Goal: Task Accomplishment & Management: Use online tool/utility

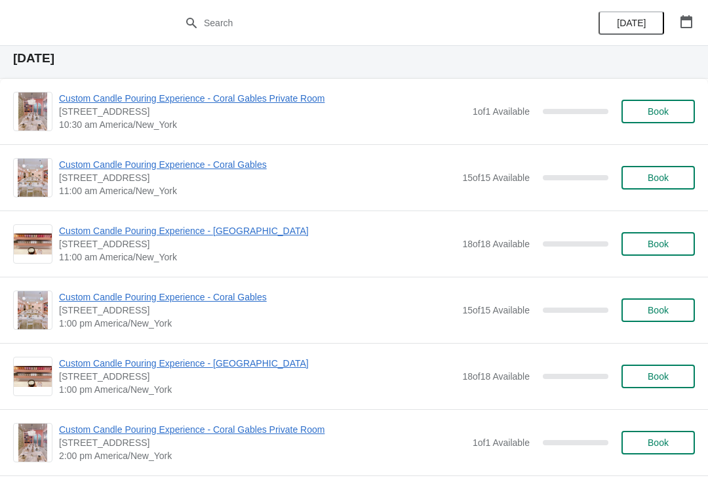
scroll to position [5882, 0]
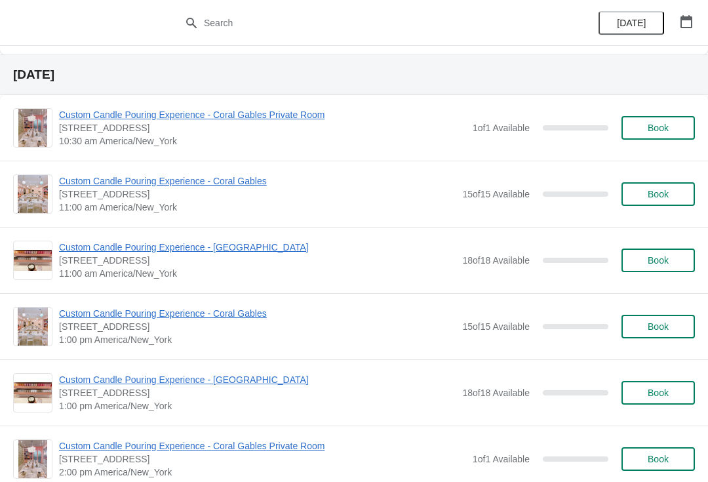
click at [689, 5] on div "[DATE]" at bounding box center [645, 23] width 125 height 46
click at [688, 22] on icon "button" at bounding box center [686, 21] width 13 height 13
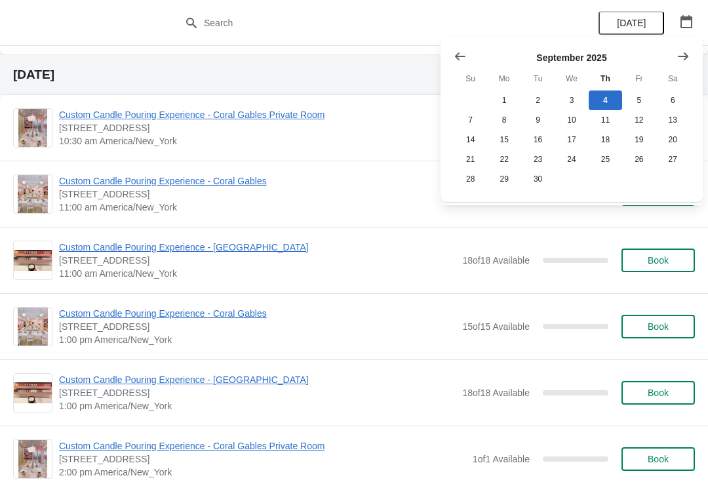
click at [687, 58] on icon "Show next month, October 2025" at bounding box center [683, 56] width 13 height 13
click at [574, 187] on button "29" at bounding box center [571, 179] width 33 height 20
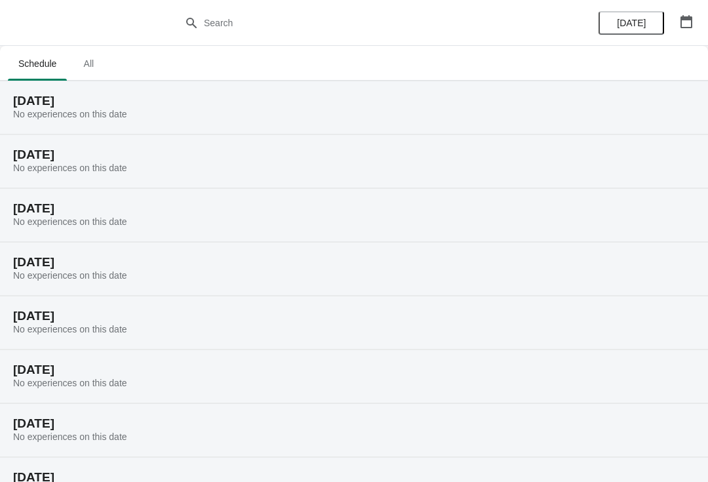
scroll to position [0, 0]
click at [91, 69] on span "All" at bounding box center [88, 64] width 33 height 24
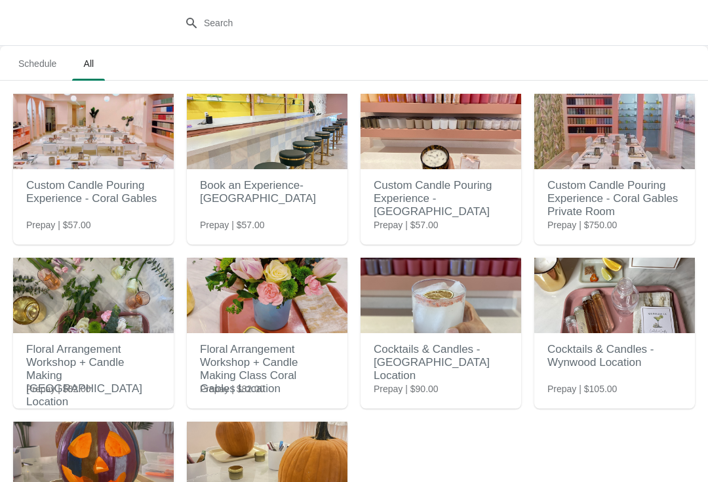
click at [47, 64] on span "Schedule" at bounding box center [37, 64] width 59 height 24
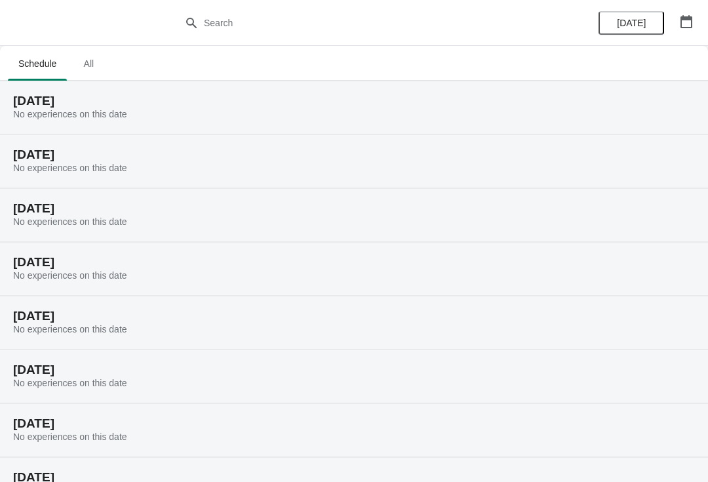
click at [696, 24] on button "button" at bounding box center [687, 22] width 24 height 24
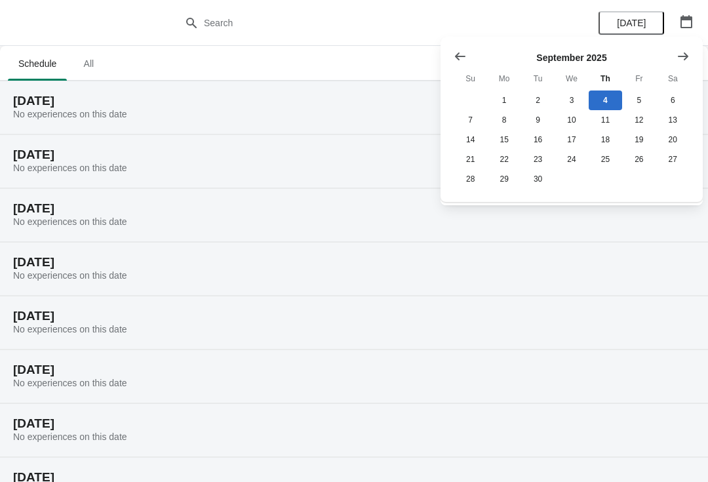
click at [465, 52] on icon "Show previous month, August 2025" at bounding box center [460, 56] width 13 height 13
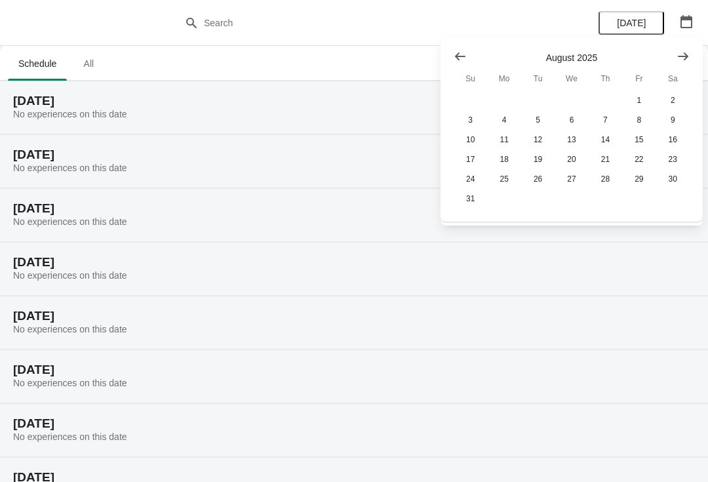
click at [687, 59] on icon "Show next month, September 2025" at bounding box center [683, 56] width 13 height 13
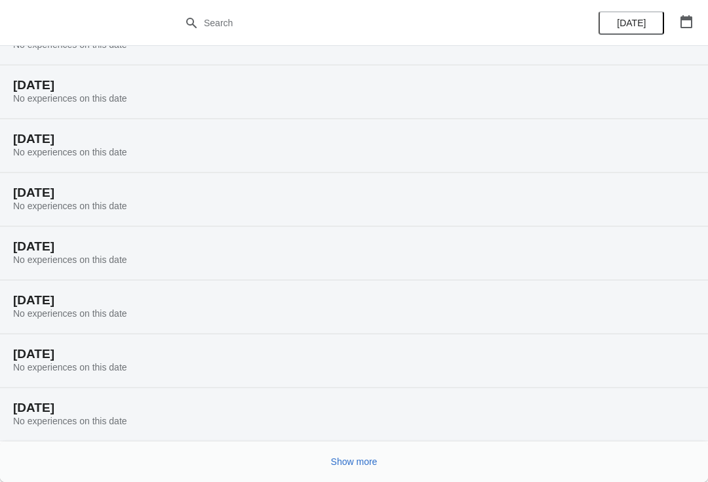
scroll to position [69, 0]
click at [683, 13] on button "button" at bounding box center [687, 22] width 24 height 24
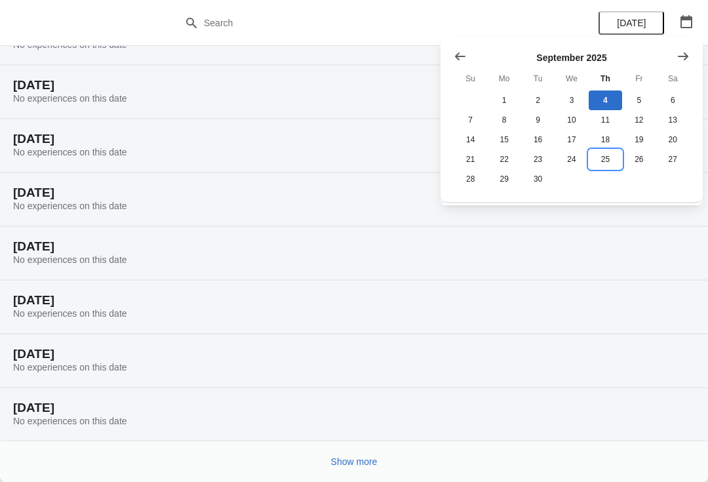
click at [613, 168] on button "25" at bounding box center [605, 159] width 33 height 20
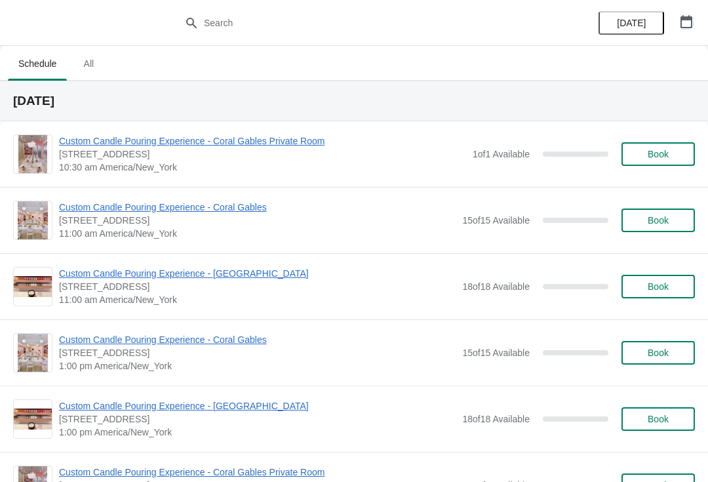
click at [689, 26] on icon "button" at bounding box center [686, 21] width 13 height 13
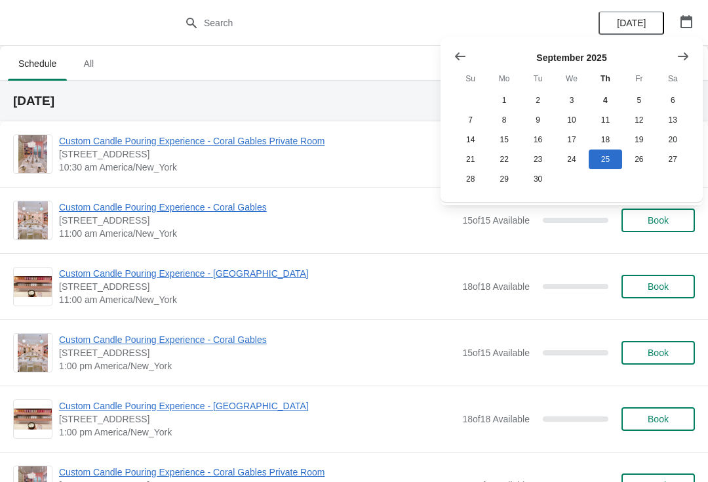
click at [682, 64] on button "Show next month, October 2025" at bounding box center [683, 57] width 24 height 24
click at [671, 104] on button "4" at bounding box center [672, 100] width 33 height 20
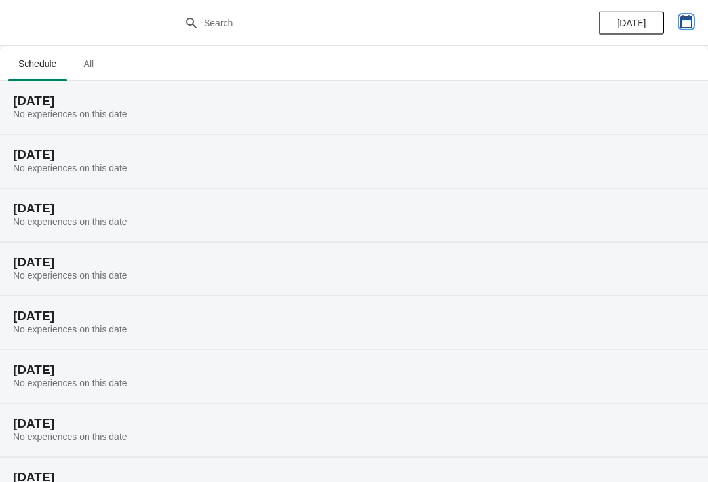
click at [681, 26] on icon "button" at bounding box center [686, 21] width 12 height 13
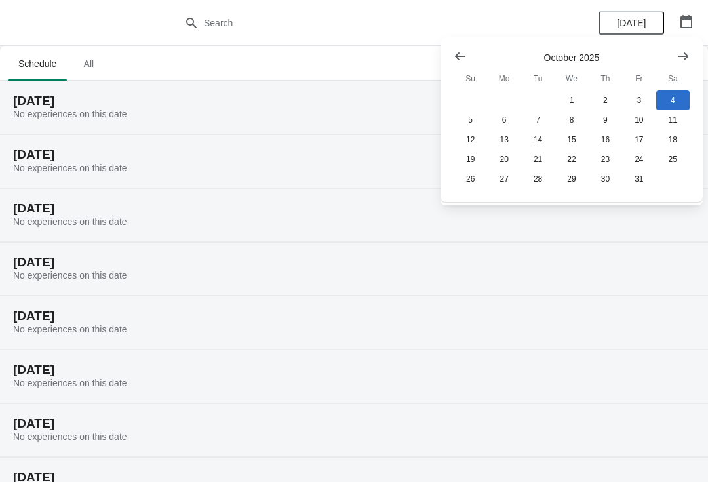
click at [459, 58] on icon "Show previous month, September 2025" at bounding box center [460, 56] width 13 height 13
click at [509, 100] on button "1" at bounding box center [503, 100] width 33 height 20
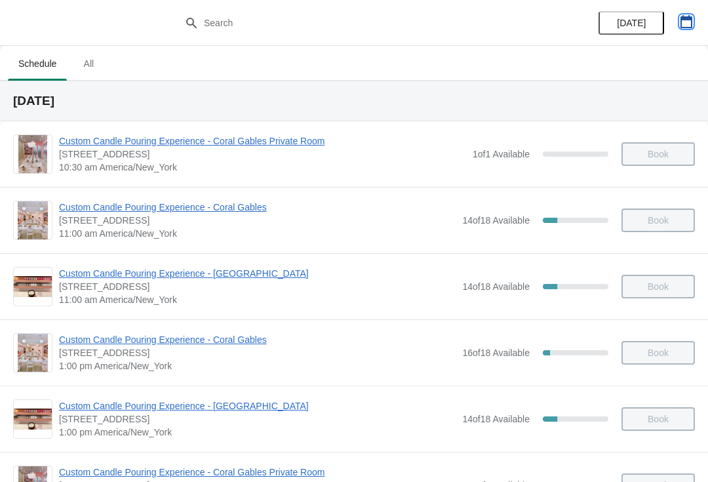
click at [689, 26] on icon "button" at bounding box center [686, 21] width 13 height 13
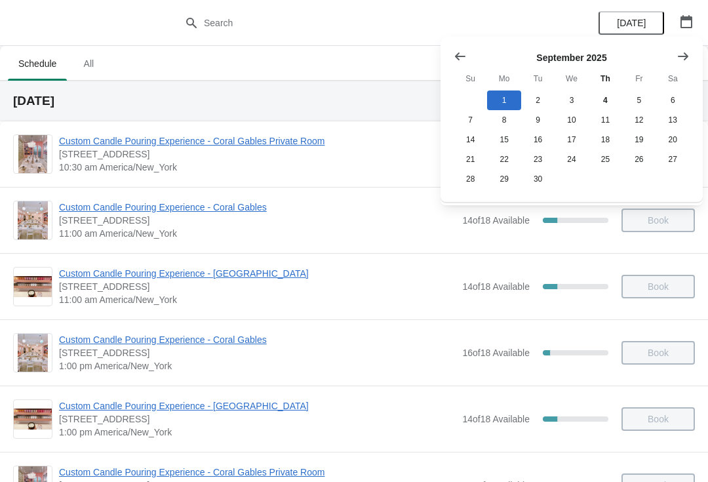
click at [684, 66] on button "Show next month, October 2025" at bounding box center [683, 57] width 24 height 24
click at [572, 101] on button "1" at bounding box center [571, 100] width 33 height 20
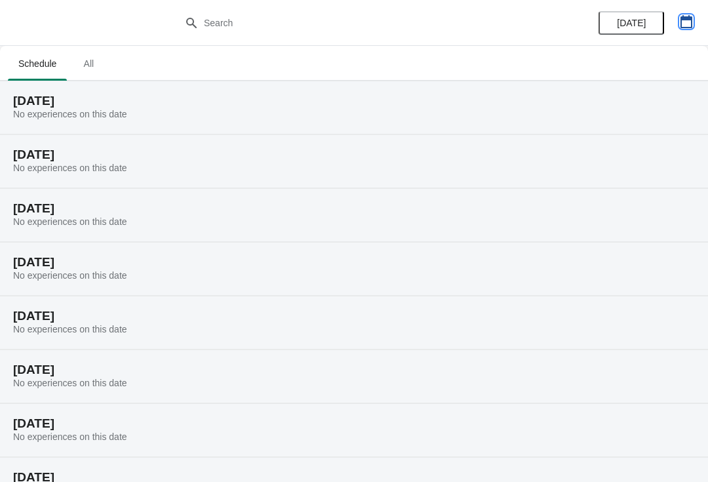
click at [688, 28] on icon "button" at bounding box center [686, 21] width 12 height 13
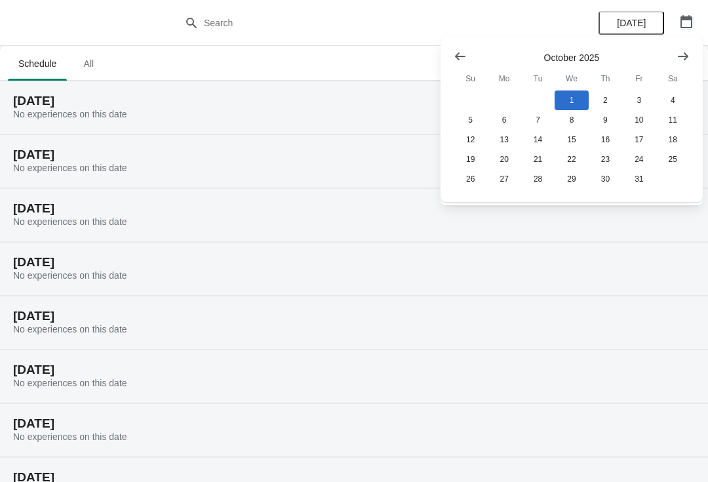
click at [462, 56] on icon "Show previous month, September 2025" at bounding box center [460, 56] width 10 height 8
click at [540, 180] on button "30" at bounding box center [537, 179] width 33 height 20
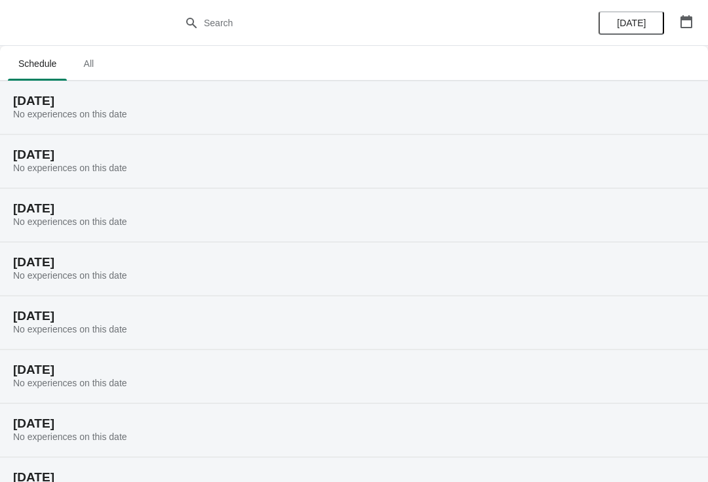
click at [678, 26] on button "button" at bounding box center [687, 22] width 24 height 24
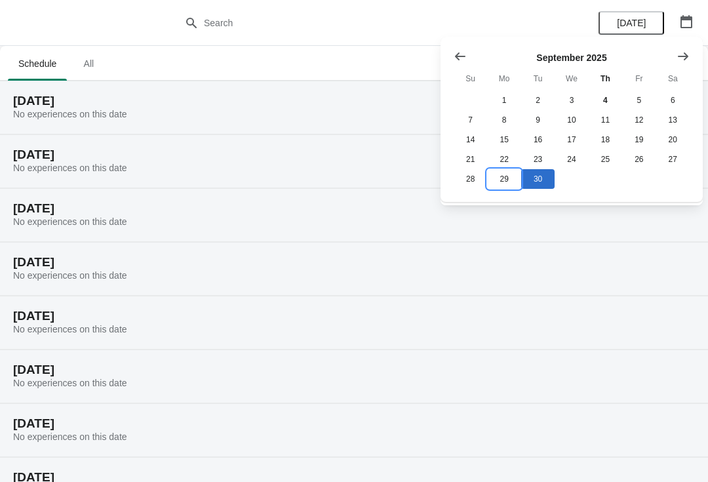
click at [505, 179] on button "29" at bounding box center [503, 179] width 33 height 20
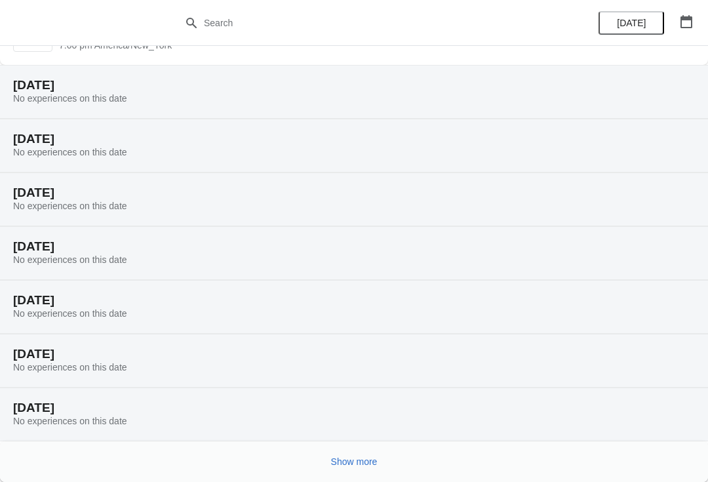
scroll to position [916, 0]
click at [358, 467] on button "Show more" at bounding box center [354, 462] width 57 height 24
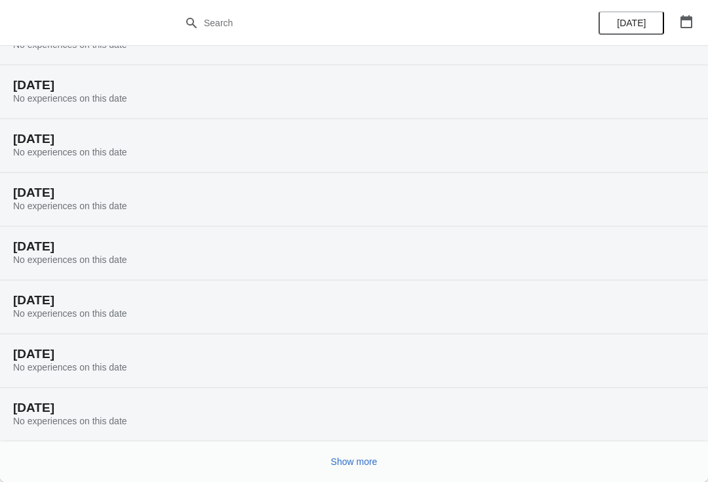
scroll to position [1346, 0]
click at [358, 470] on button "Show more" at bounding box center [354, 462] width 57 height 24
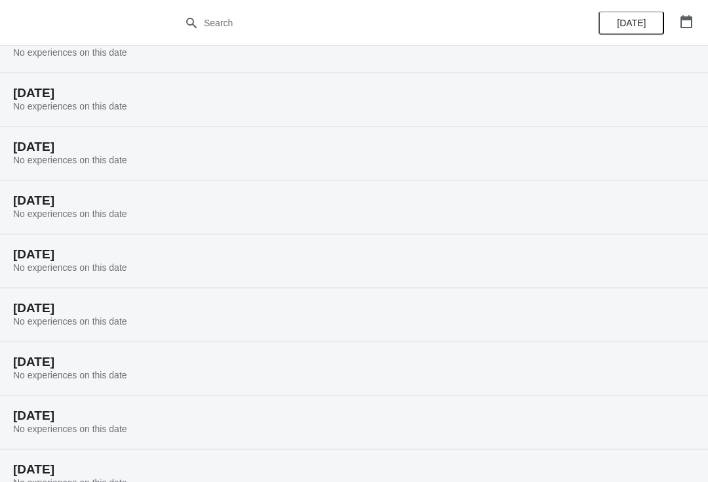
scroll to position [1544, 0]
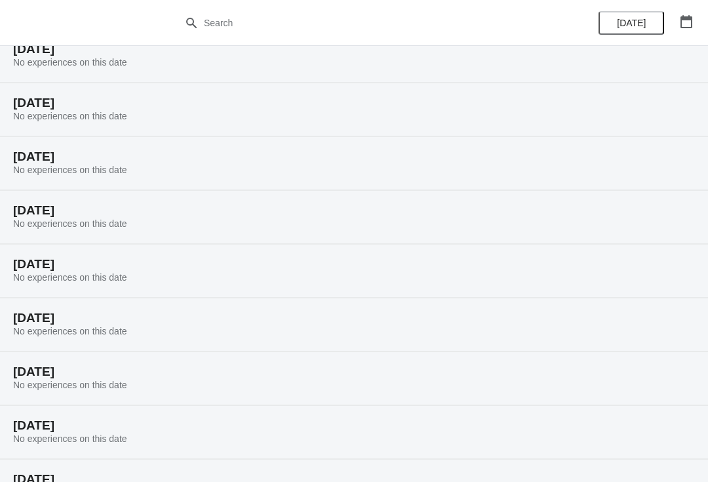
click at [686, 22] on icon "button" at bounding box center [686, 21] width 13 height 13
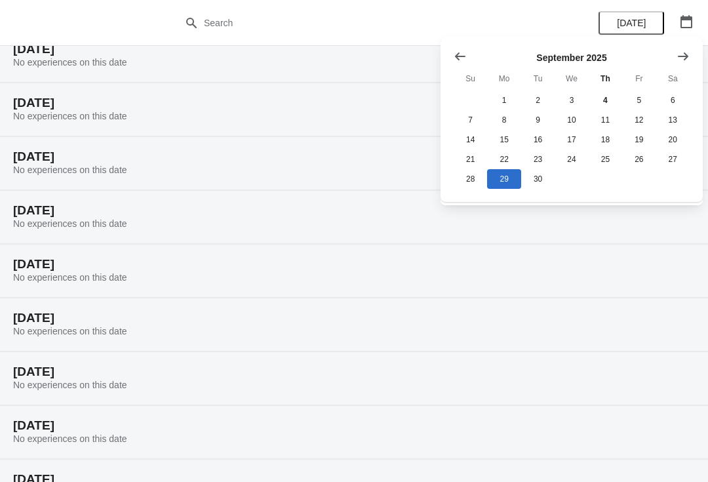
click at [687, 57] on icon "Show next month, October 2025" at bounding box center [683, 56] width 10 height 8
click at [644, 142] on button "17" at bounding box center [638, 140] width 33 height 20
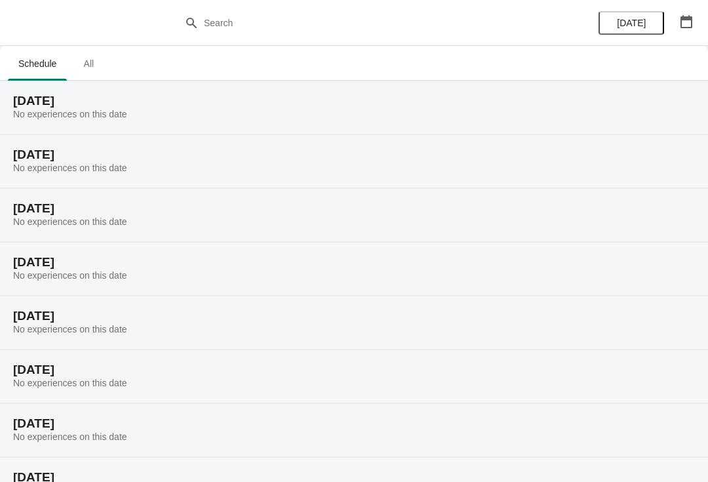
scroll to position [0, 0]
click at [695, 29] on button "button" at bounding box center [687, 22] width 24 height 24
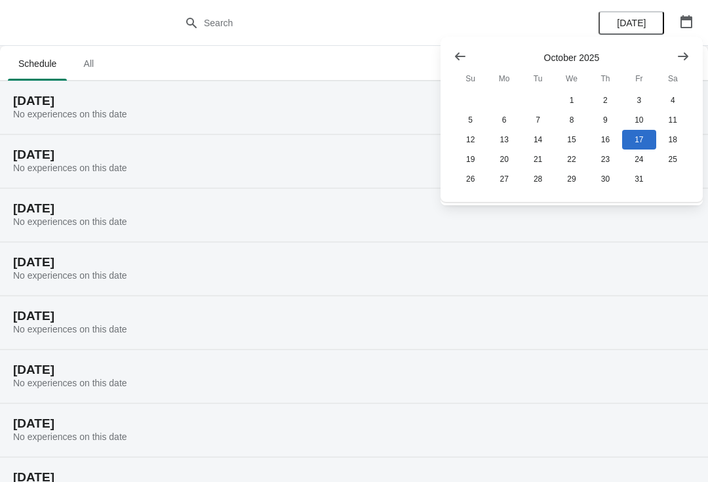
click at [688, 31] on button "button" at bounding box center [687, 22] width 24 height 24
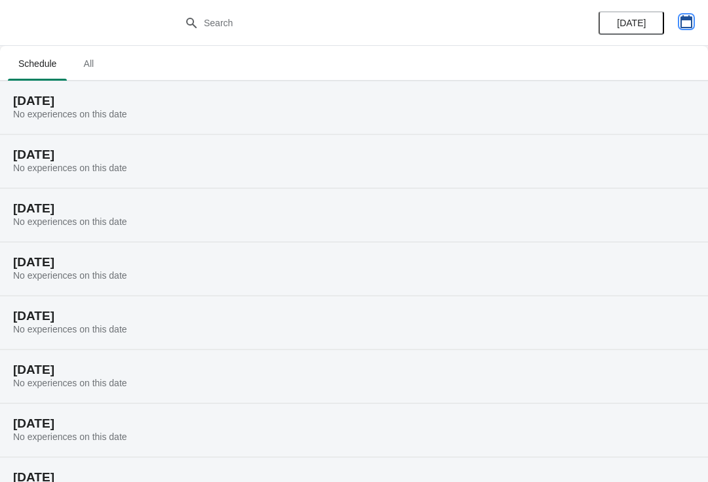
click at [692, 24] on icon "button" at bounding box center [686, 21] width 13 height 13
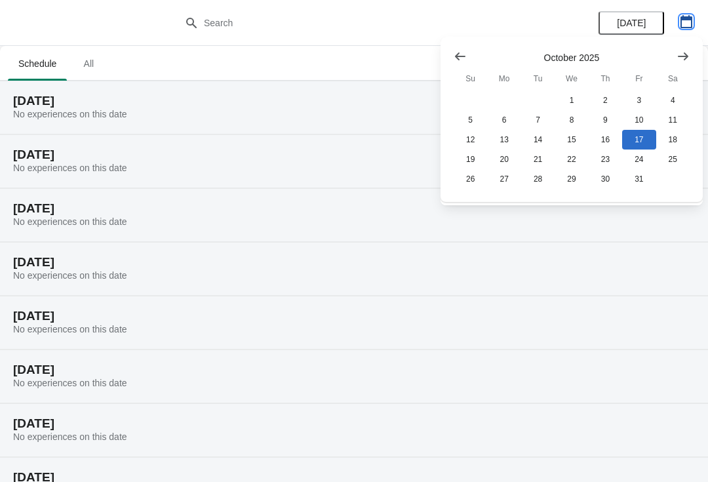
click at [686, 28] on icon "button" at bounding box center [686, 21] width 12 height 13
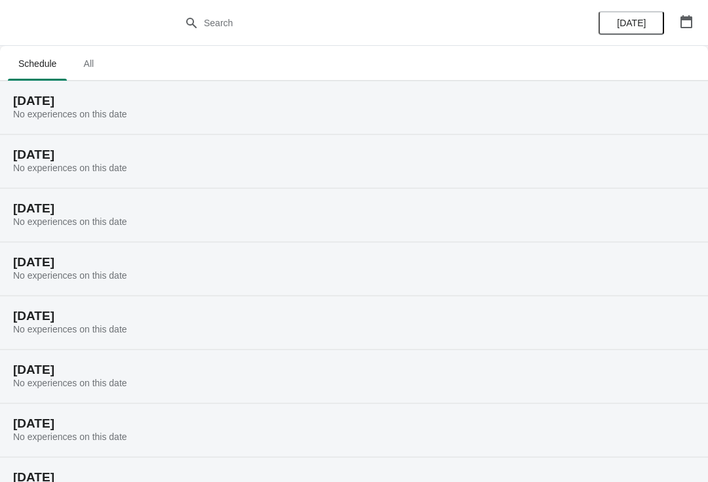
click at [621, 29] on button "[DATE]" at bounding box center [632, 23] width 66 height 24
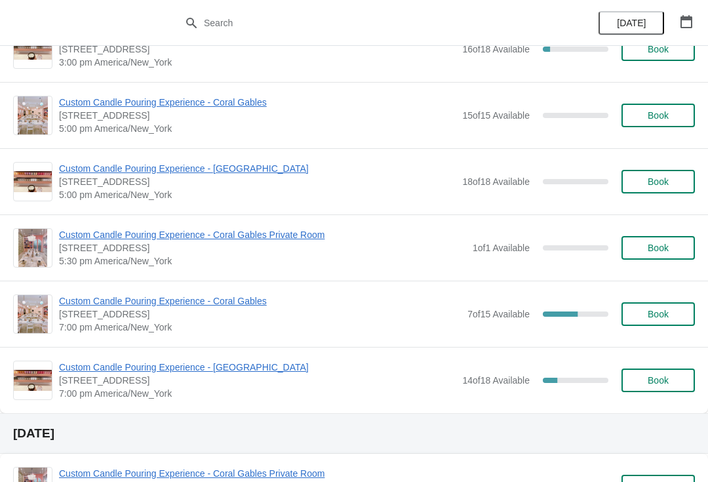
scroll to position [572, 0]
